Goal: Information Seeking & Learning: Learn about a topic

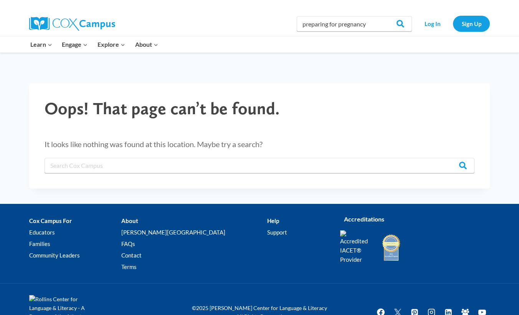
type input "preparing for pregnancy"
click at [397, 24] on input "Search" at bounding box center [397, 23] width 30 height 15
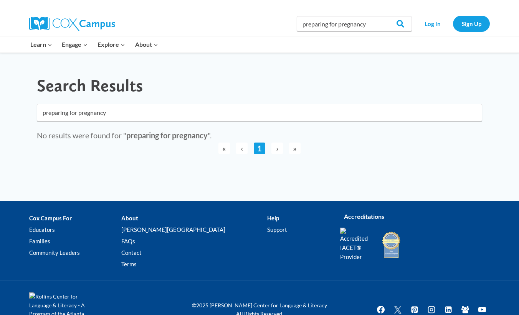
click at [200, 31] on div "Search in https://coxcampus.org/ preparing for pregnancy Search Search Log In S…" at bounding box center [259, 24] width 460 height 25
type input "p"
type input "infants care specialist"
click at [397, 24] on input "Search" at bounding box center [397, 23] width 30 height 15
